Goal: Transaction & Acquisition: Purchase product/service

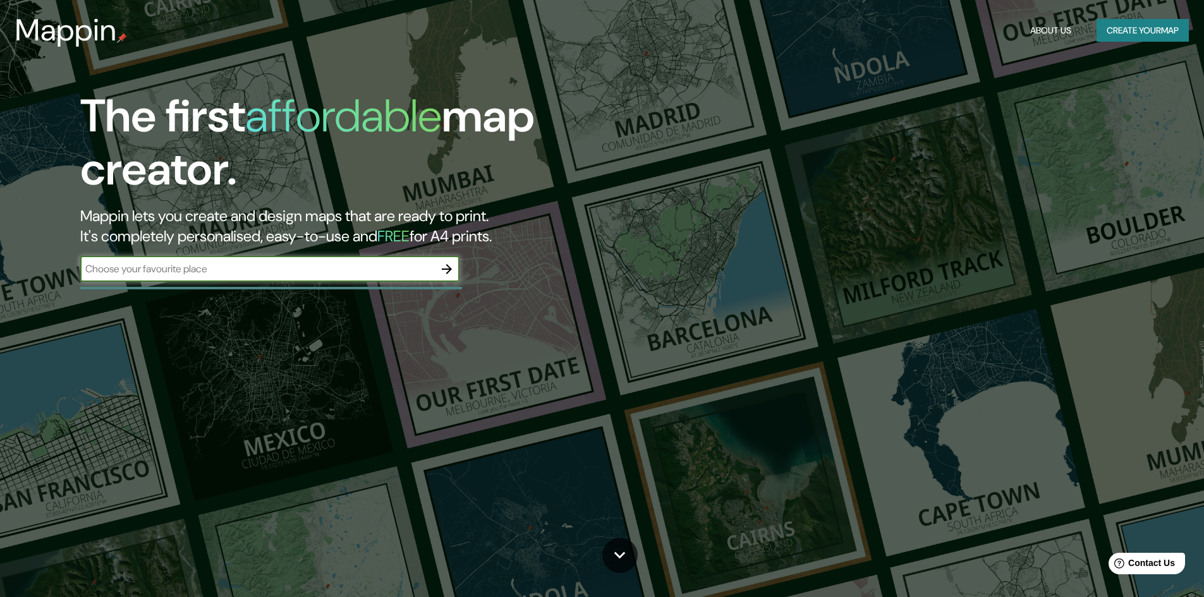
click at [216, 277] on div "​" at bounding box center [269, 269] width 379 height 25
click at [442, 267] on icon "button" at bounding box center [446, 269] width 15 height 15
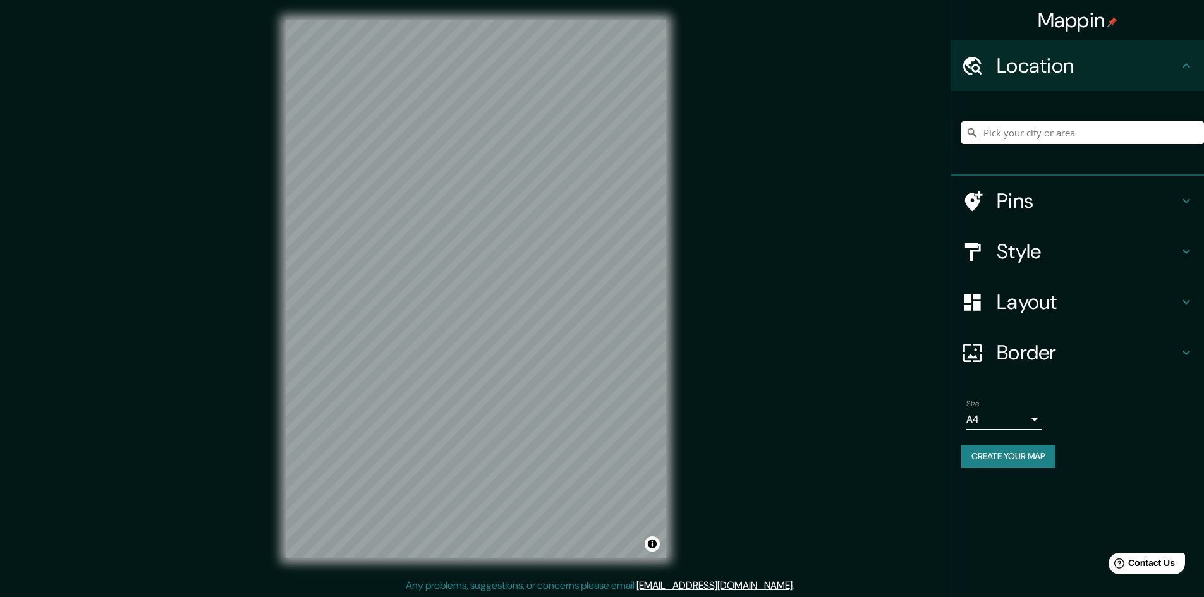
click at [994, 138] on input "Pick your city or area" at bounding box center [1082, 132] width 243 height 23
paste input "5°09'49"S 80°39'19"W"
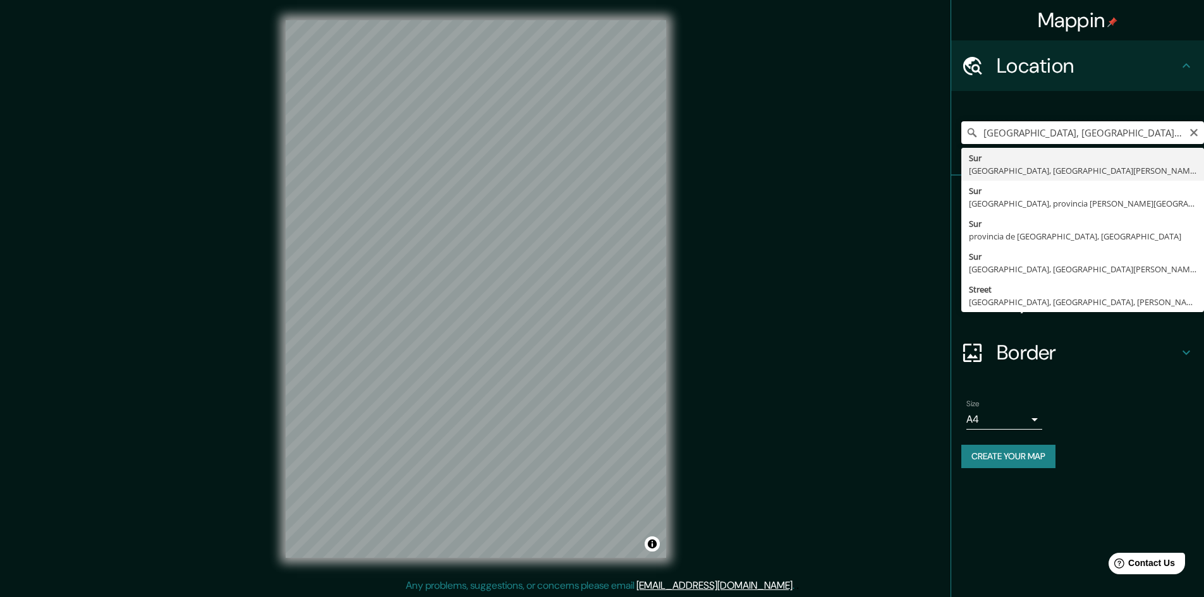
click at [1021, 124] on input "Sur, Sevilla, provincia de Sevilla, España" at bounding box center [1082, 132] width 243 height 23
click at [1019, 124] on input "Sur, Sevilla, provincia de Sevilla, España" at bounding box center [1082, 132] width 243 height 23
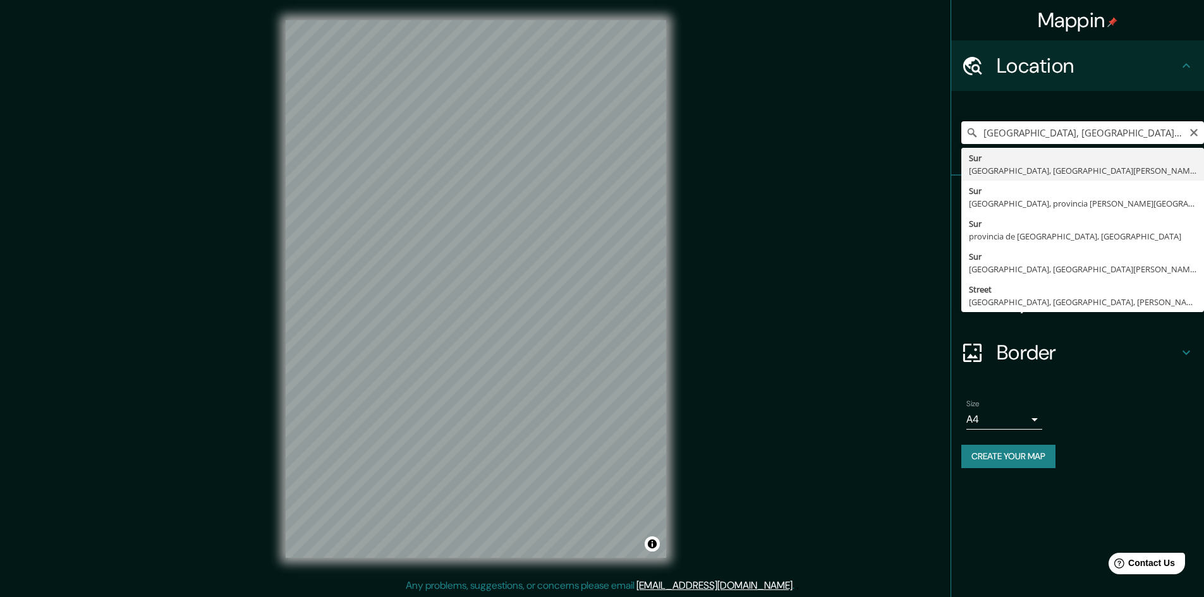
paste input "Av las Amapolas, Piura 20009"
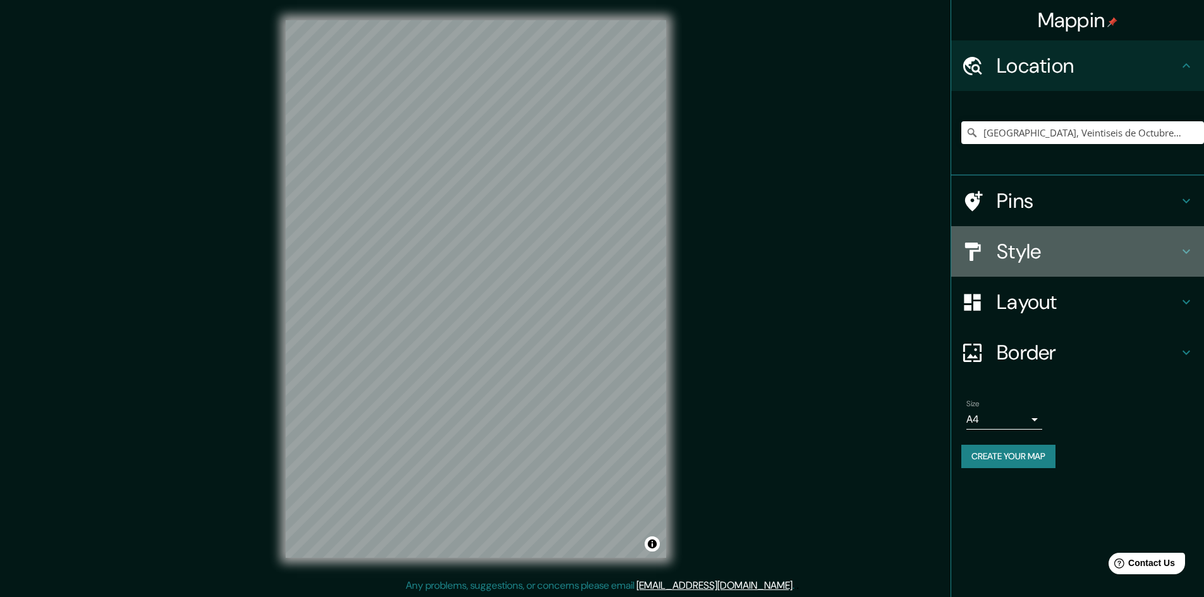
click at [1069, 231] on div "Style" at bounding box center [1077, 251] width 253 height 51
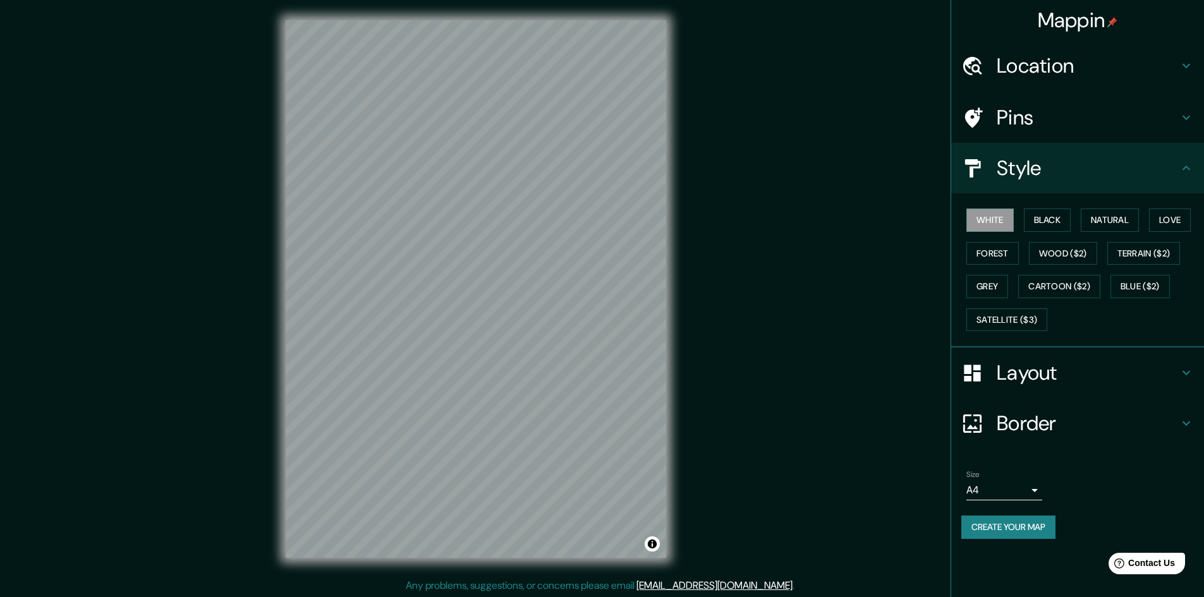
click at [992, 274] on div "White Black Natural Love Forest Wood ($2) Terrain ($2) Grey Cartoon ($2) Blue (…" at bounding box center [1082, 270] width 243 height 133
click at [993, 289] on button "Grey" at bounding box center [987, 286] width 42 height 23
drag, startPoint x: 982, startPoint y: 338, endPoint x: 988, endPoint y: 334, distance: 7.1
click at [982, 338] on div "White Black Natural Love Forest Wood ($2) Terrain ($2) Grey Cartoon ($2) Blue (…" at bounding box center [1077, 270] width 253 height 154
click at [1043, 332] on div "White Black Natural Love Forest Wood ($2) Terrain ($2) Grey Cartoon ($2) Blue (…" at bounding box center [1082, 270] width 243 height 133
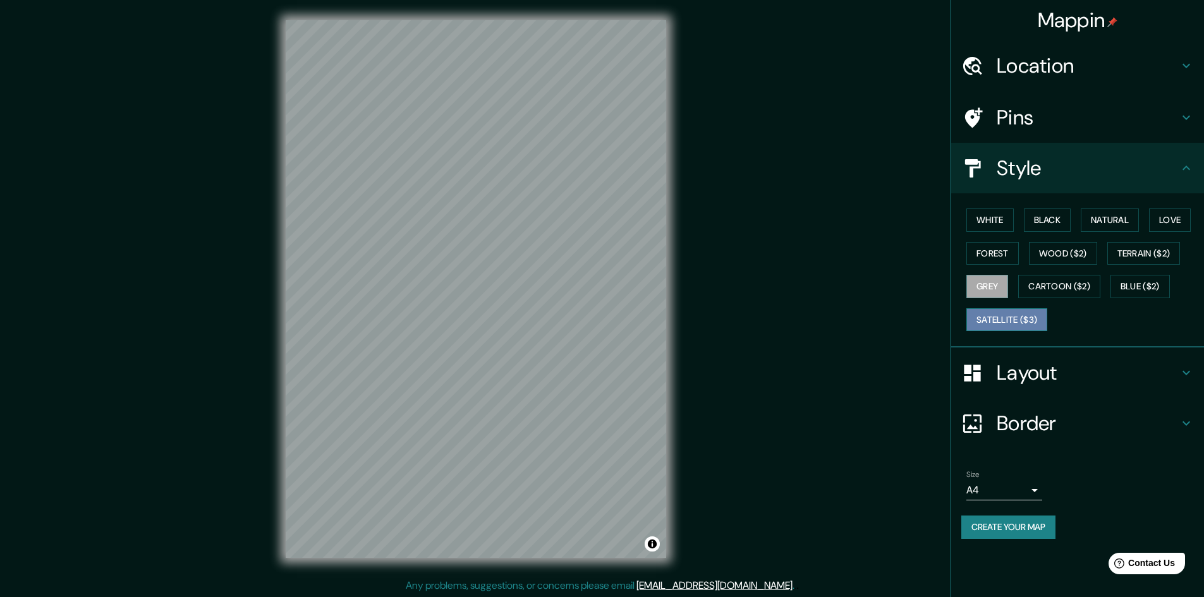
click at [1042, 320] on button "Satellite ($3)" at bounding box center [1006, 319] width 81 height 23
click at [1066, 72] on h4 "Location" at bounding box center [1088, 65] width 182 height 25
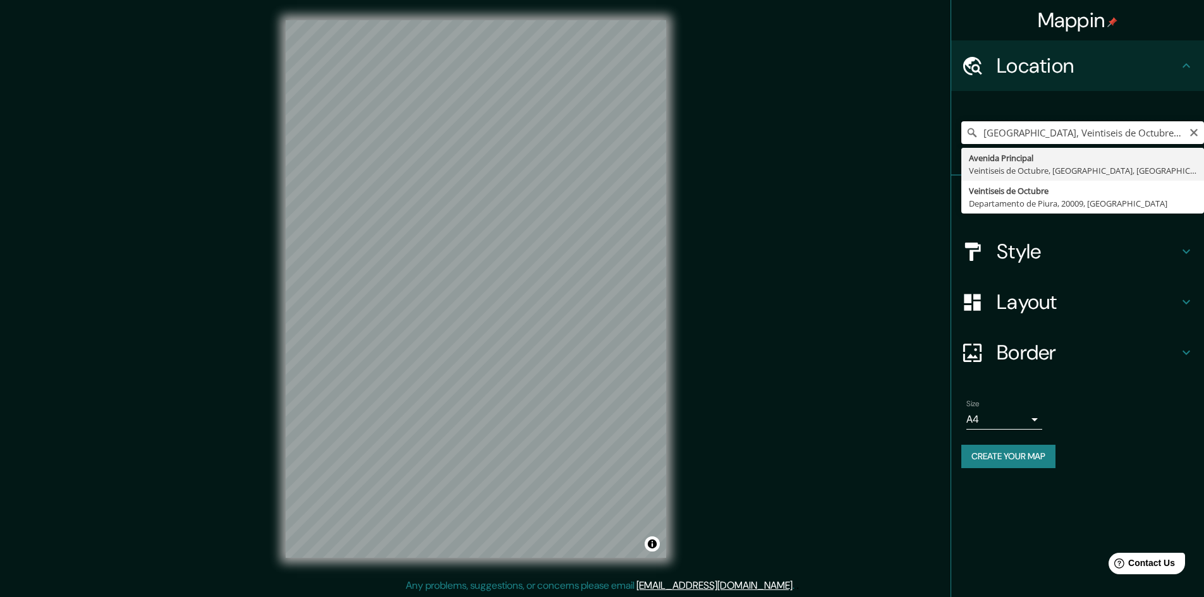
click at [1059, 130] on input "Avenida Principal, Veintiseis de Octubre, Departamento de Piura, Perú" at bounding box center [1082, 132] width 243 height 23
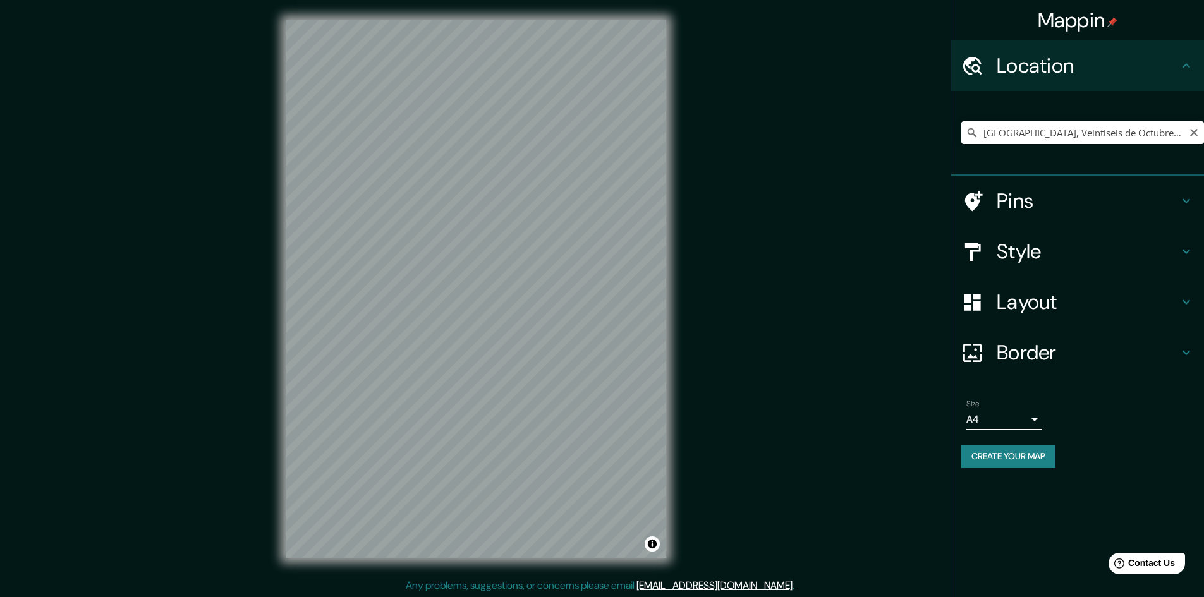
click at [1159, 135] on input "Avenida Principal, Veintiseis de Octubre, Departamento de Piura, Perú" at bounding box center [1082, 132] width 243 height 23
click at [1150, 138] on input "Avenida Principal, Veintiseis de Octubre, Departamento de Piura, Perú" at bounding box center [1082, 132] width 243 height 23
paste input "las Amapolas, Piura 20009"
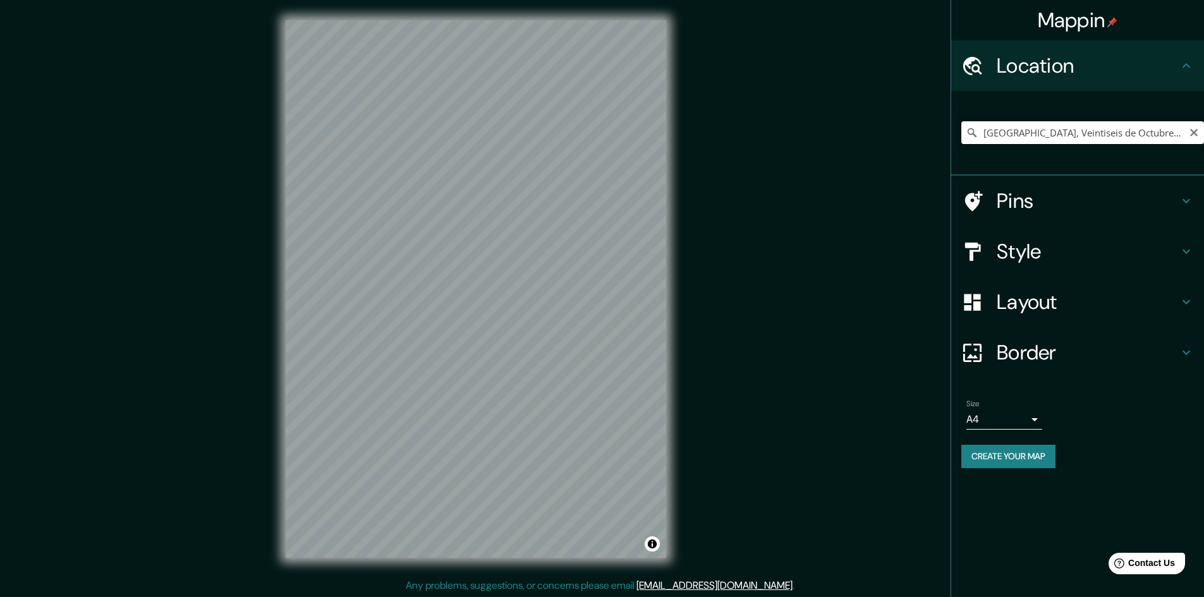
click at [1148, 128] on input "Avenida Principal, Veintiseis de Octubre, Departamento de Piura, Perú" at bounding box center [1082, 132] width 243 height 23
paste input "las Amapolas, Piura 20009"
click at [1051, 133] on input "Veintiseis de Octubre, Departamento de Piura, 20009, Perú" at bounding box center [1082, 132] width 243 height 23
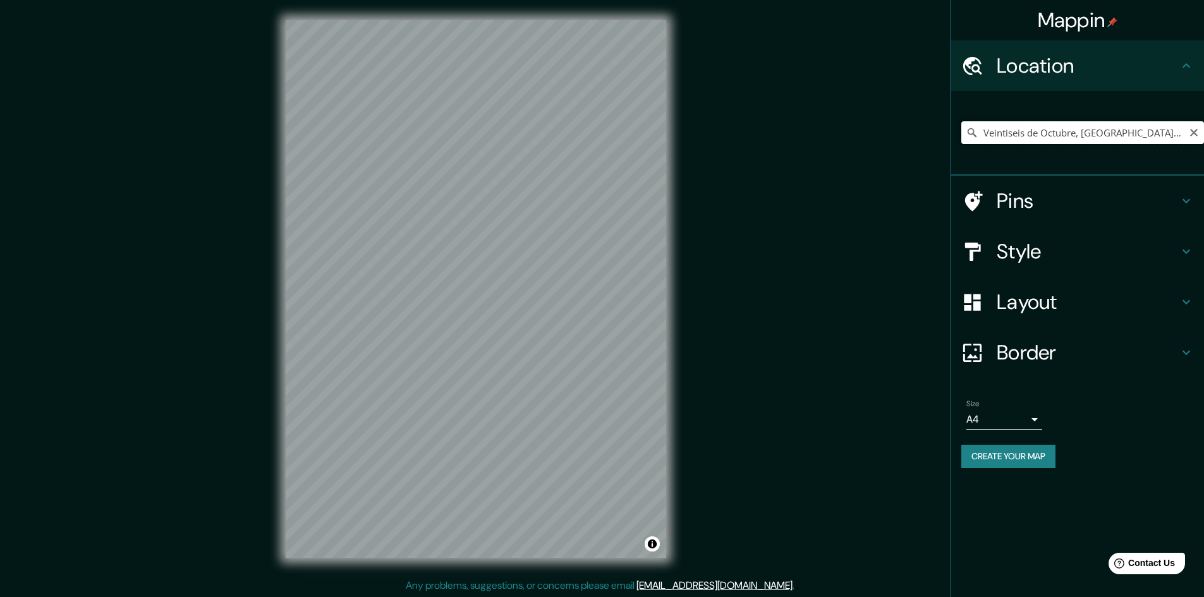
click at [1051, 133] on input "Veintiseis de Octubre, Departamento de Piura, 20009, Perú" at bounding box center [1082, 132] width 243 height 23
paste input "Av las Amapolas, Piura 20009"
type input "[GEOGRAPHIC_DATA], Veintiseis de Octubre, [GEOGRAPHIC_DATA], [GEOGRAPHIC_DATA]"
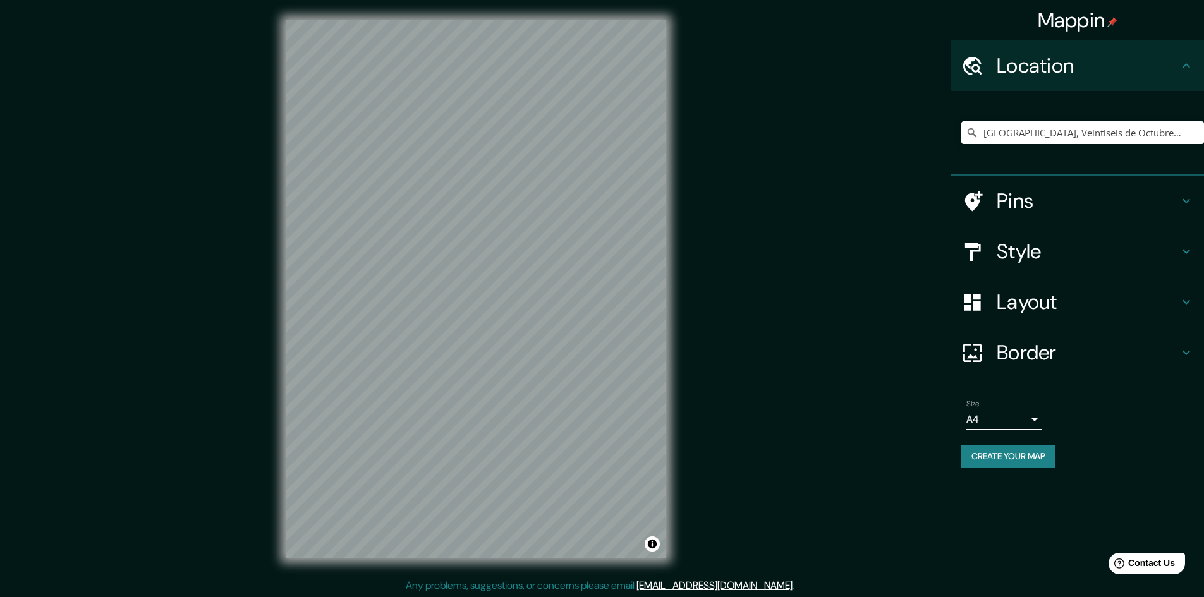
click at [1016, 191] on h4 "Pins" at bounding box center [1088, 200] width 182 height 25
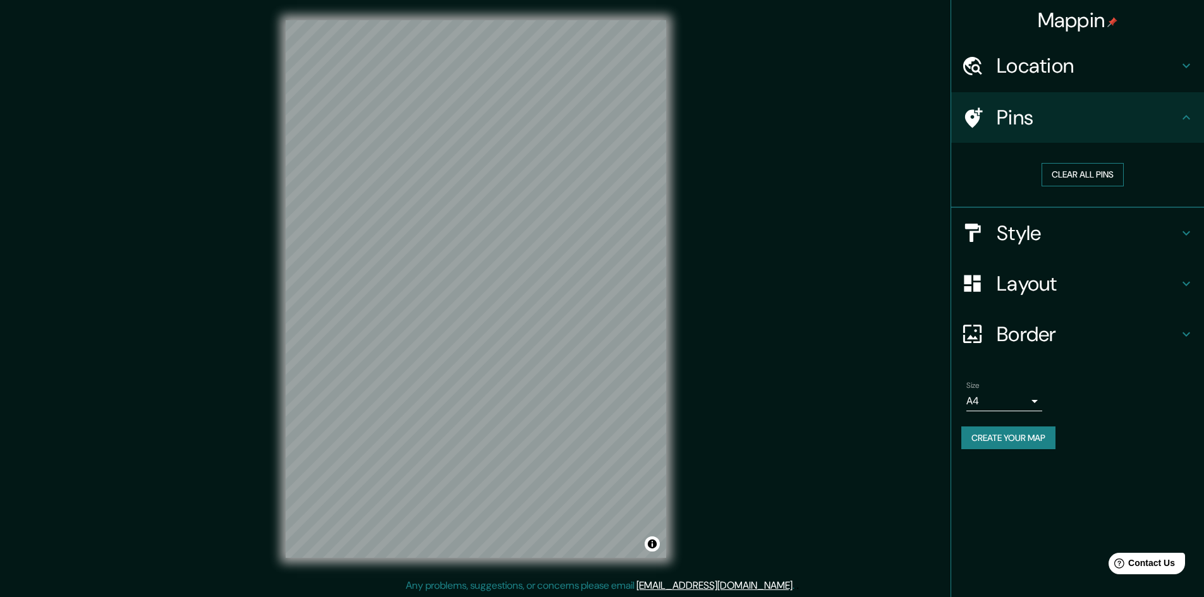
click at [1094, 181] on button "Clear all pins" at bounding box center [1083, 174] width 82 height 23
drag, startPoint x: 679, startPoint y: 283, endPoint x: 1007, endPoint y: 229, distance: 332.4
click at [1007, 229] on h4 "Style" at bounding box center [1088, 233] width 182 height 25
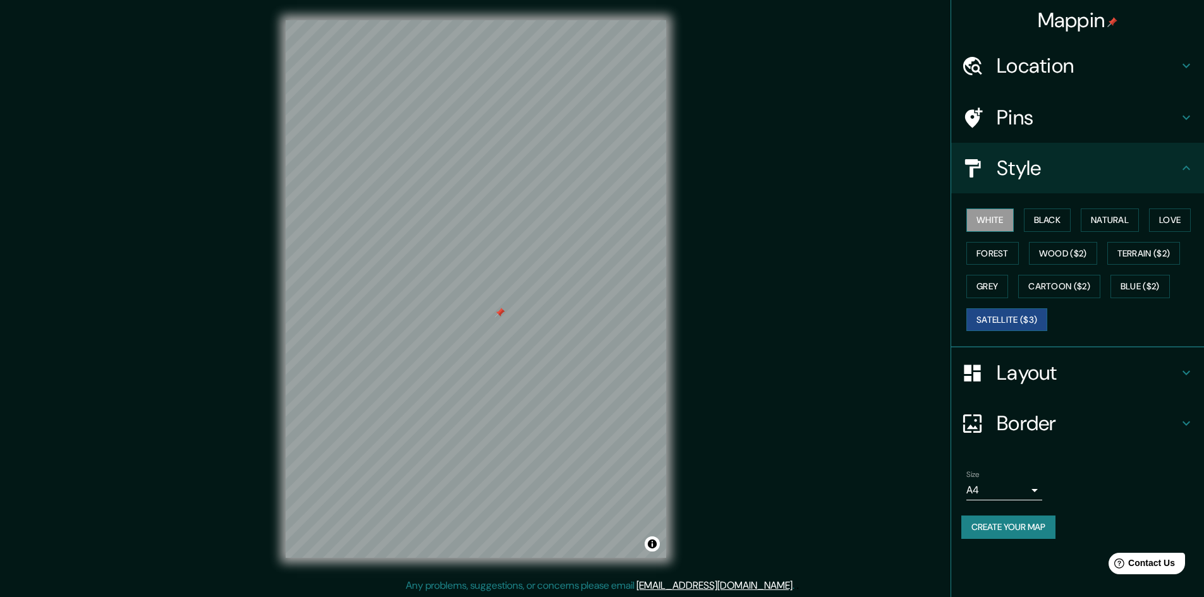
click at [995, 227] on button "White" at bounding box center [989, 220] width 47 height 23
click at [1048, 226] on button "Black" at bounding box center [1047, 220] width 47 height 23
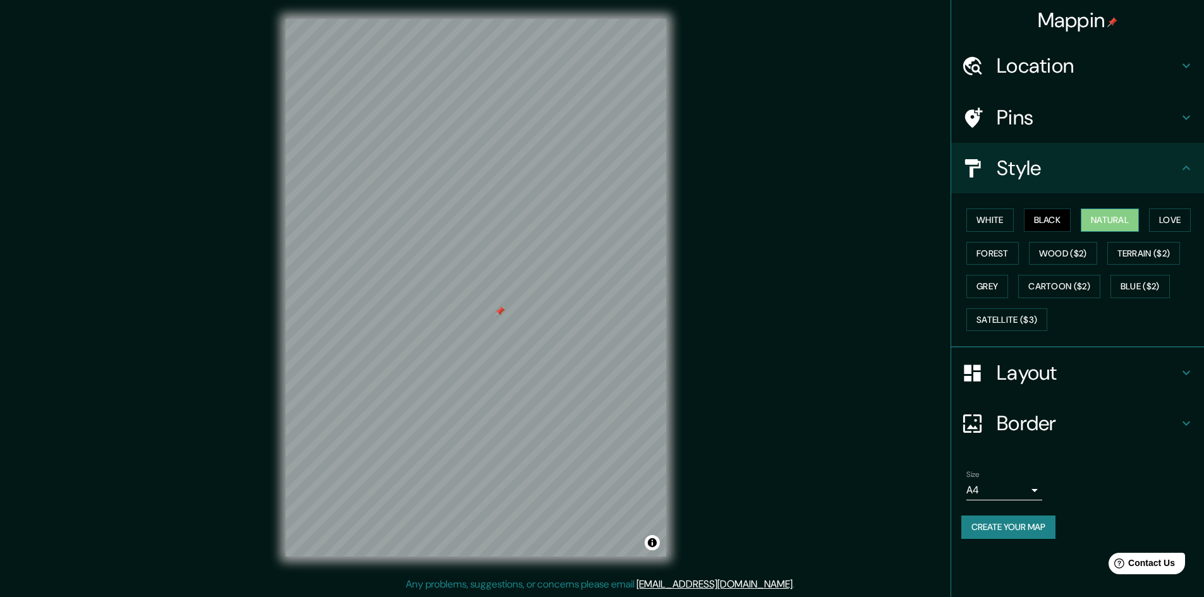
click at [1090, 227] on button "Natural" at bounding box center [1110, 220] width 58 height 23
click at [1040, 230] on button "Black" at bounding box center [1047, 220] width 47 height 23
click at [1116, 219] on button "Natural" at bounding box center [1110, 220] width 58 height 23
click at [994, 258] on button "Forest" at bounding box center [992, 253] width 52 height 23
click at [1047, 257] on button "Wood ($2)" at bounding box center [1063, 253] width 68 height 23
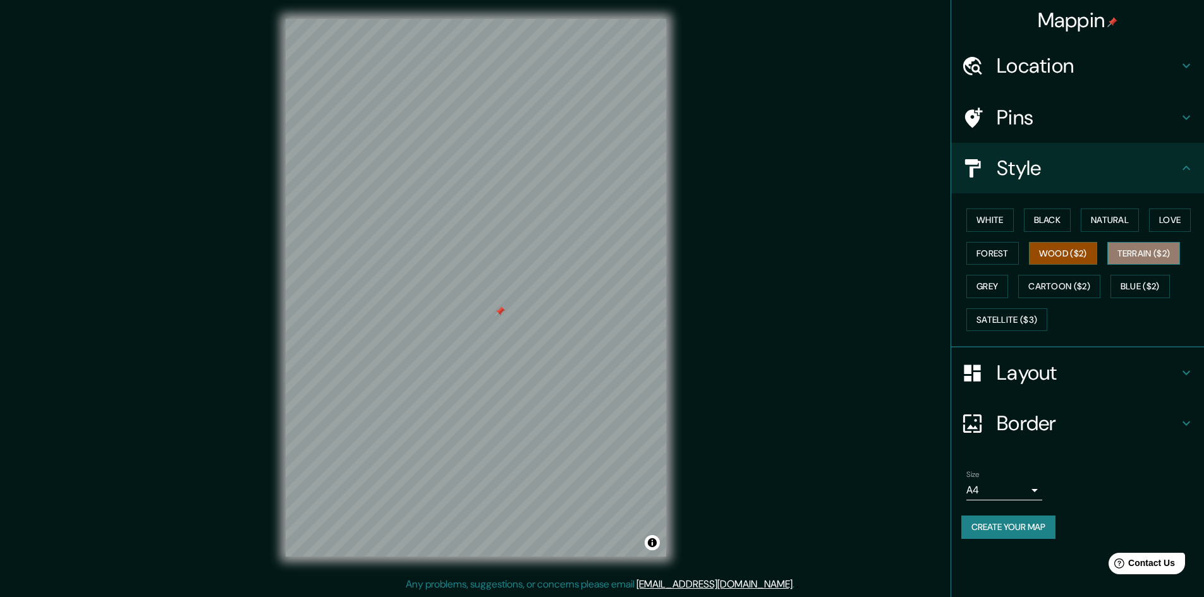
drag, startPoint x: 1124, startPoint y: 245, endPoint x: 1111, endPoint y: 244, distance: 13.3
click at [1124, 244] on button "Terrain ($2)" at bounding box center [1143, 253] width 73 height 23
click at [1058, 274] on div "White Black Natural Love Forest Wood ($2) Terrain ($2) Grey Cartoon ($2) Blue (…" at bounding box center [1082, 270] width 243 height 133
click at [1069, 279] on button "Cartoon ($2)" at bounding box center [1059, 286] width 82 height 23
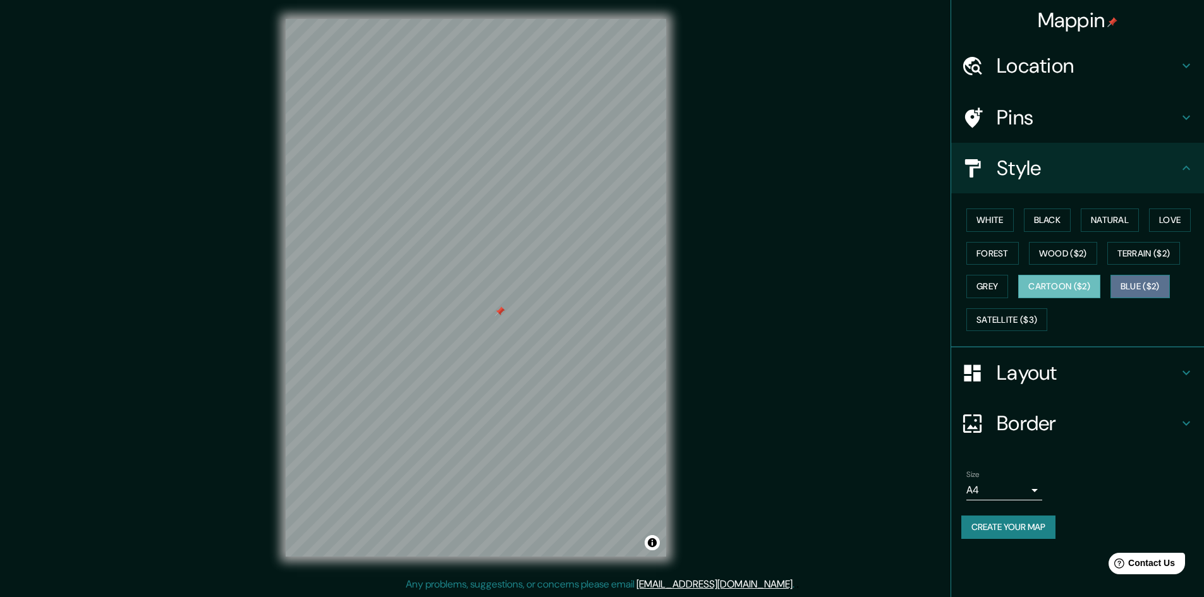
click at [1129, 284] on button "Blue ($2)" at bounding box center [1139, 286] width 59 height 23
click at [994, 290] on button "Grey" at bounding box center [987, 286] width 42 height 23
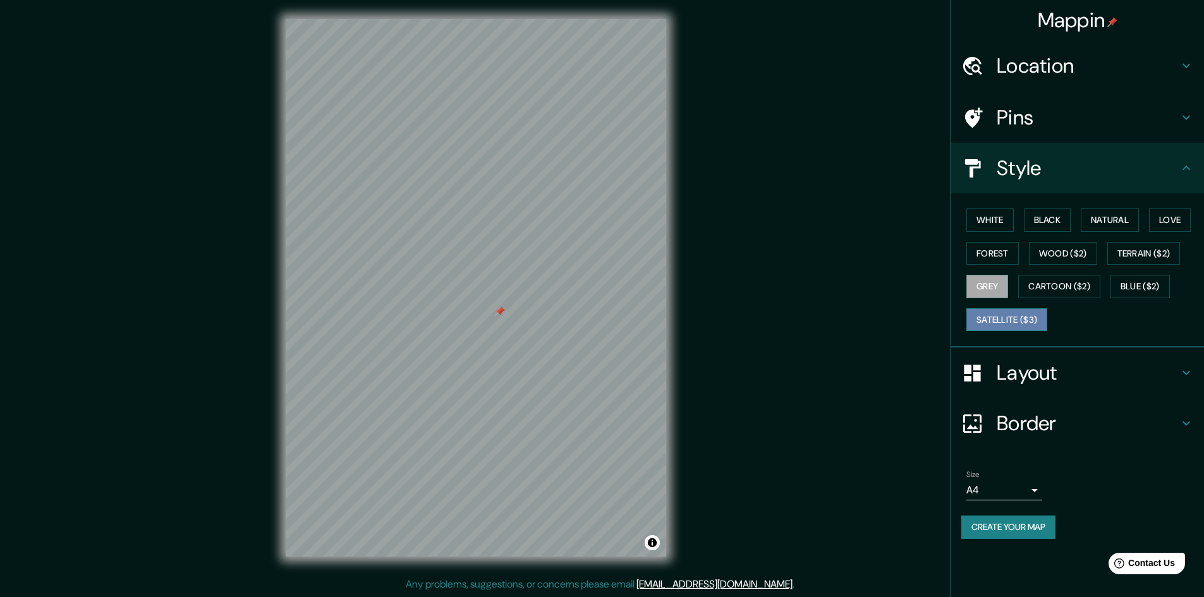
click at [1006, 312] on button "Satellite ($3)" at bounding box center [1006, 319] width 81 height 23
click at [1176, 228] on button "Love" at bounding box center [1170, 220] width 42 height 23
click at [994, 213] on button "White" at bounding box center [989, 220] width 47 height 23
click at [1032, 227] on button "Black" at bounding box center [1047, 220] width 47 height 23
click at [1062, 226] on button "Black" at bounding box center [1047, 220] width 47 height 23
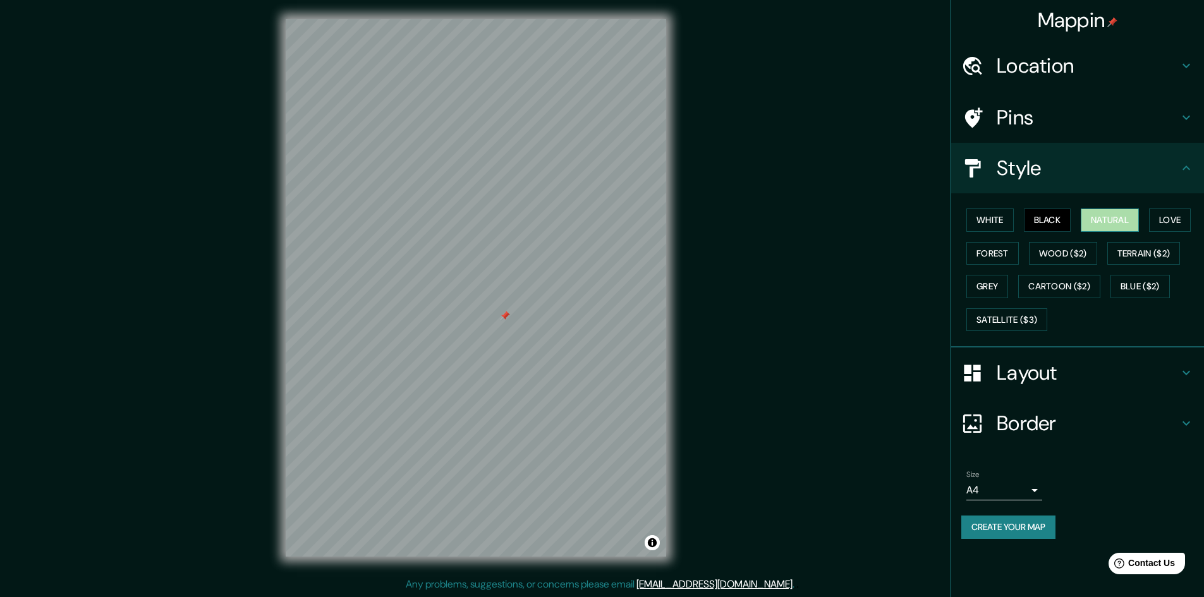
click at [1127, 224] on button "Natural" at bounding box center [1110, 220] width 58 height 23
click at [1017, 315] on button "Satellite ($3)" at bounding box center [1006, 319] width 81 height 23
click at [978, 218] on button "White" at bounding box center [989, 220] width 47 height 23
click at [1002, 275] on button "Grey" at bounding box center [987, 286] width 42 height 23
click at [1134, 293] on button "Blue ($2)" at bounding box center [1139, 286] width 59 height 23
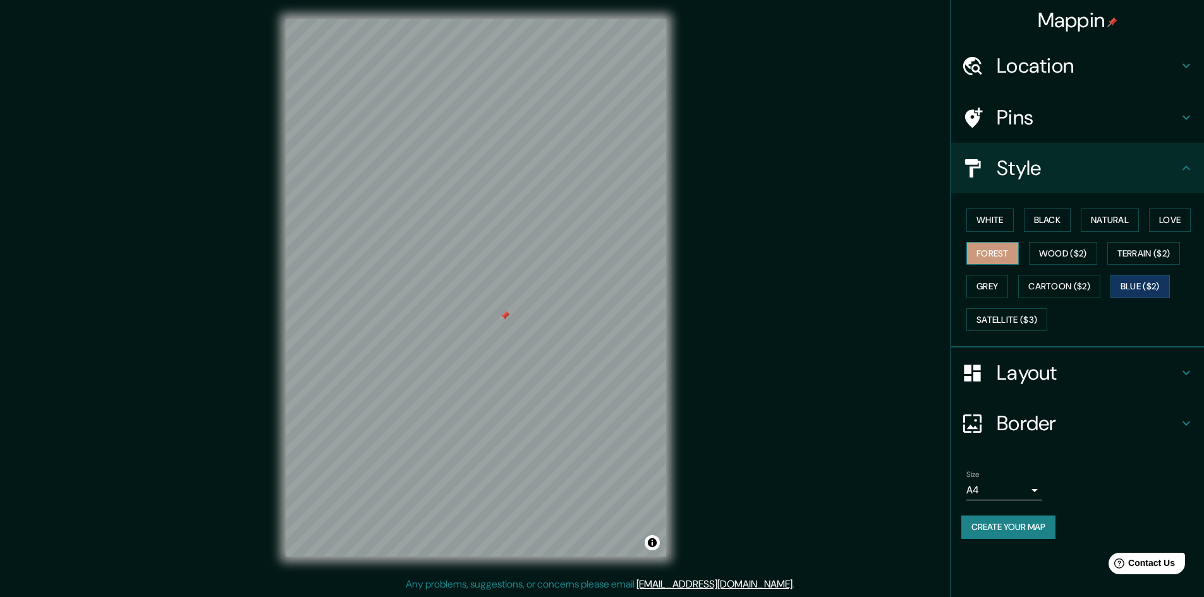
click at [1011, 250] on button "Forest" at bounding box center [992, 253] width 52 height 23
click at [1056, 255] on button "Wood ($2)" at bounding box center [1063, 253] width 68 height 23
click at [1155, 225] on button "Love" at bounding box center [1170, 220] width 42 height 23
drag, startPoint x: 511, startPoint y: 326, endPoint x: 509, endPoint y: 351, distance: 25.3
click at [509, 351] on div at bounding box center [506, 348] width 10 height 10
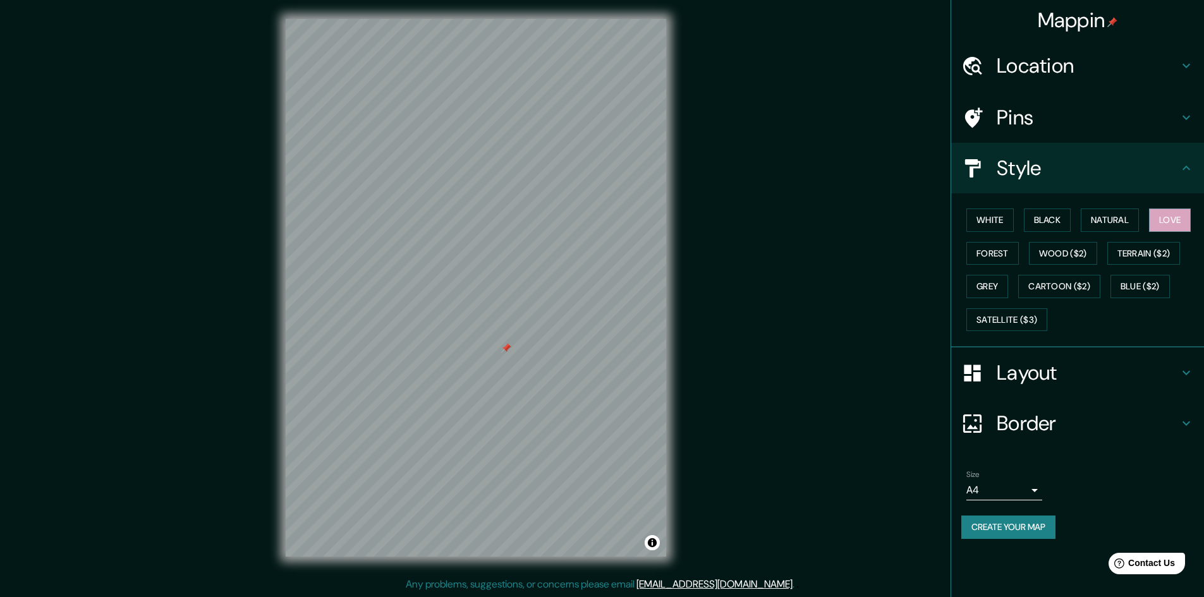
click at [508, 344] on div at bounding box center [506, 348] width 10 height 10
click at [508, 341] on div at bounding box center [511, 338] width 10 height 10
click at [1054, 124] on h4 "Pins" at bounding box center [1088, 117] width 182 height 25
